Goal: Task Accomplishment & Management: Manage account settings

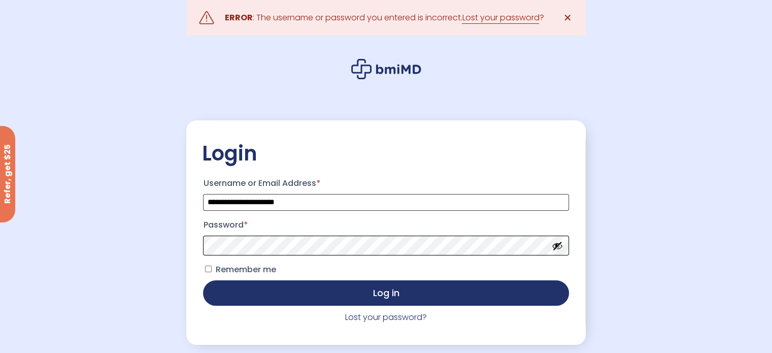
click at [203, 280] on button "Log in" at bounding box center [386, 292] width 366 height 25
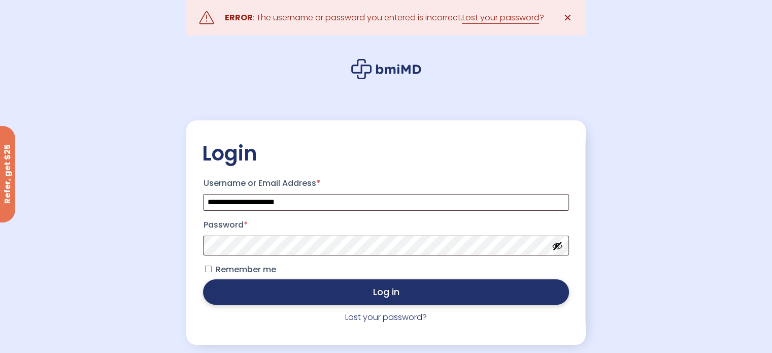
click at [338, 300] on button "Log in" at bounding box center [386, 291] width 366 height 25
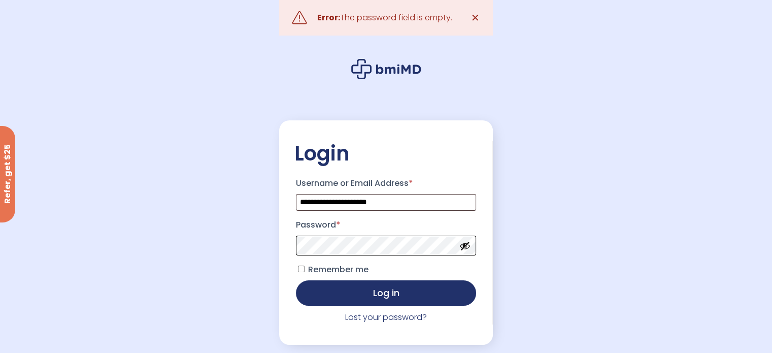
click at [296, 280] on button "Log in" at bounding box center [386, 292] width 181 height 25
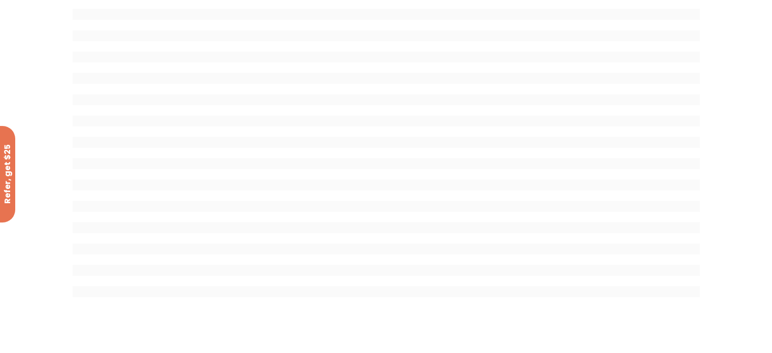
scroll to position [80, 0]
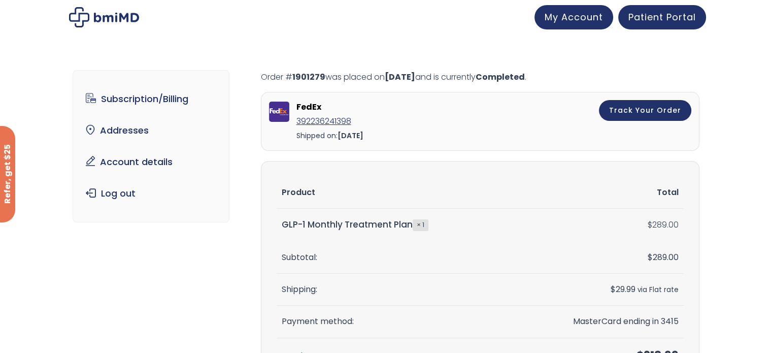
scroll to position [1, 0]
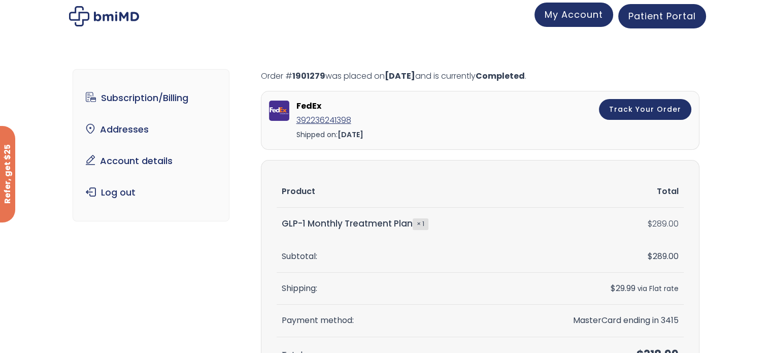
click at [578, 20] on span "My Account" at bounding box center [574, 14] width 58 height 13
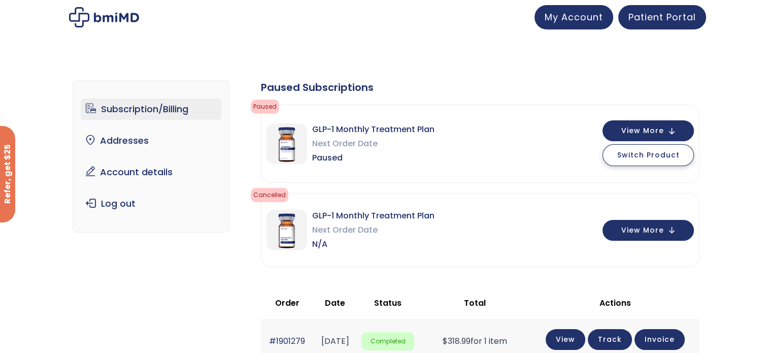
click at [629, 162] on button "Switch Product" at bounding box center [648, 155] width 91 height 22
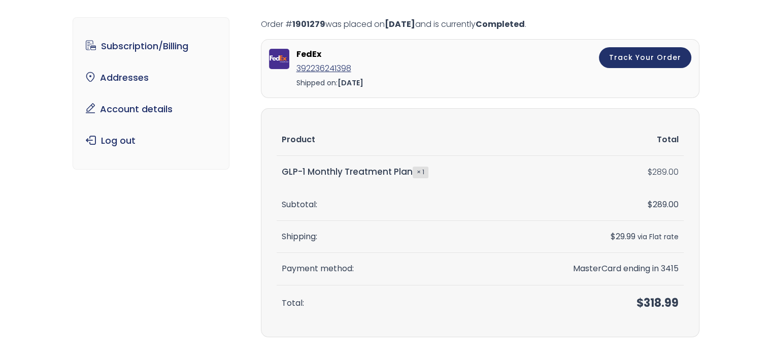
scroll to position [53, 0]
